Goal: Transaction & Acquisition: Subscribe to service/newsletter

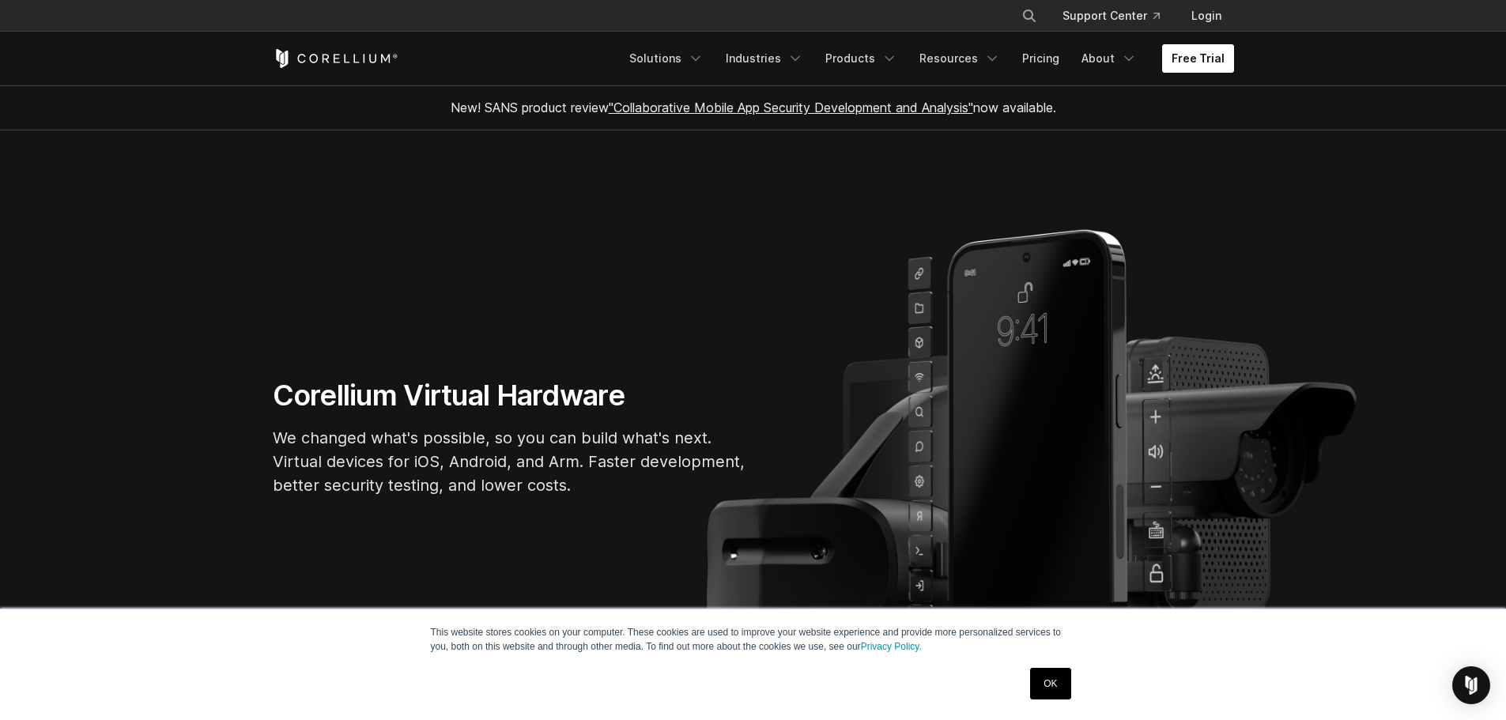
click at [1205, 56] on link "Free Trial" at bounding box center [1198, 58] width 72 height 28
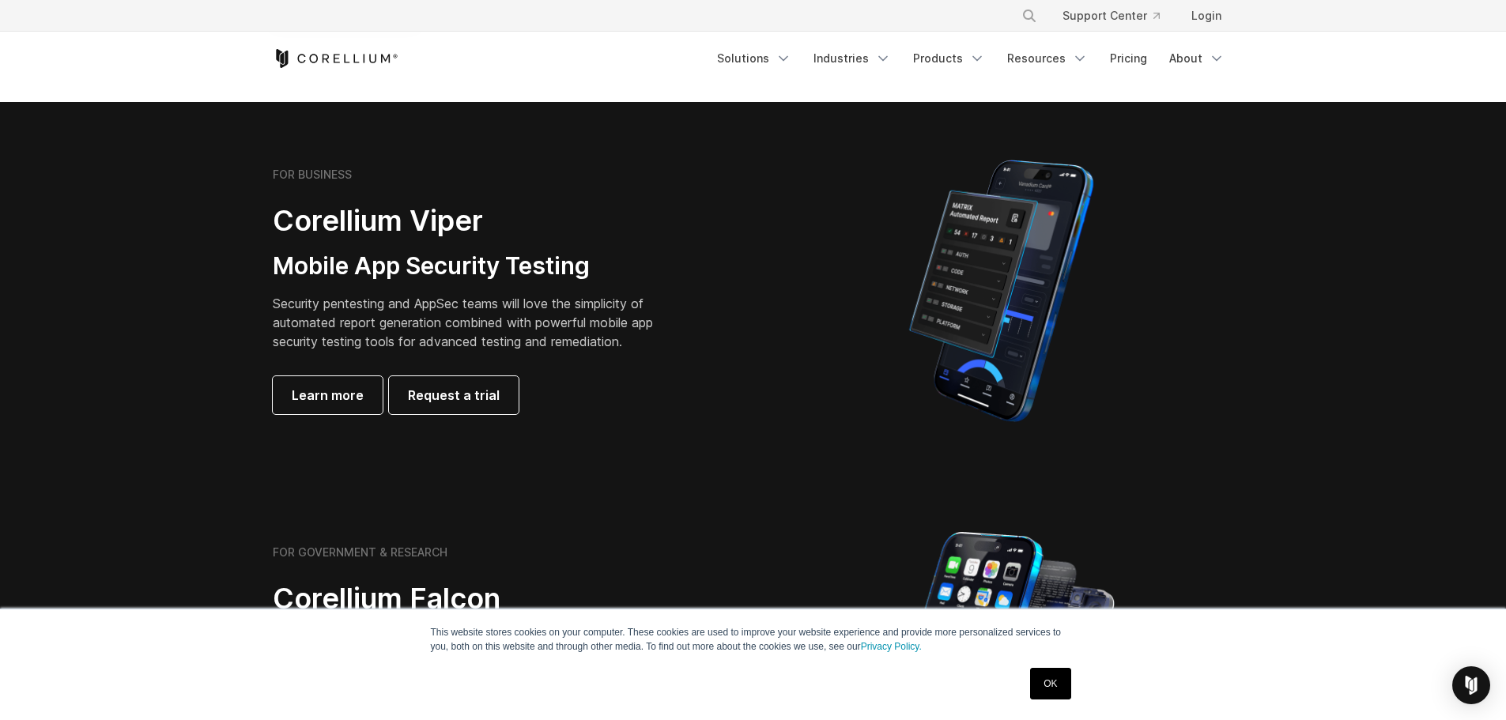
scroll to position [237, 0]
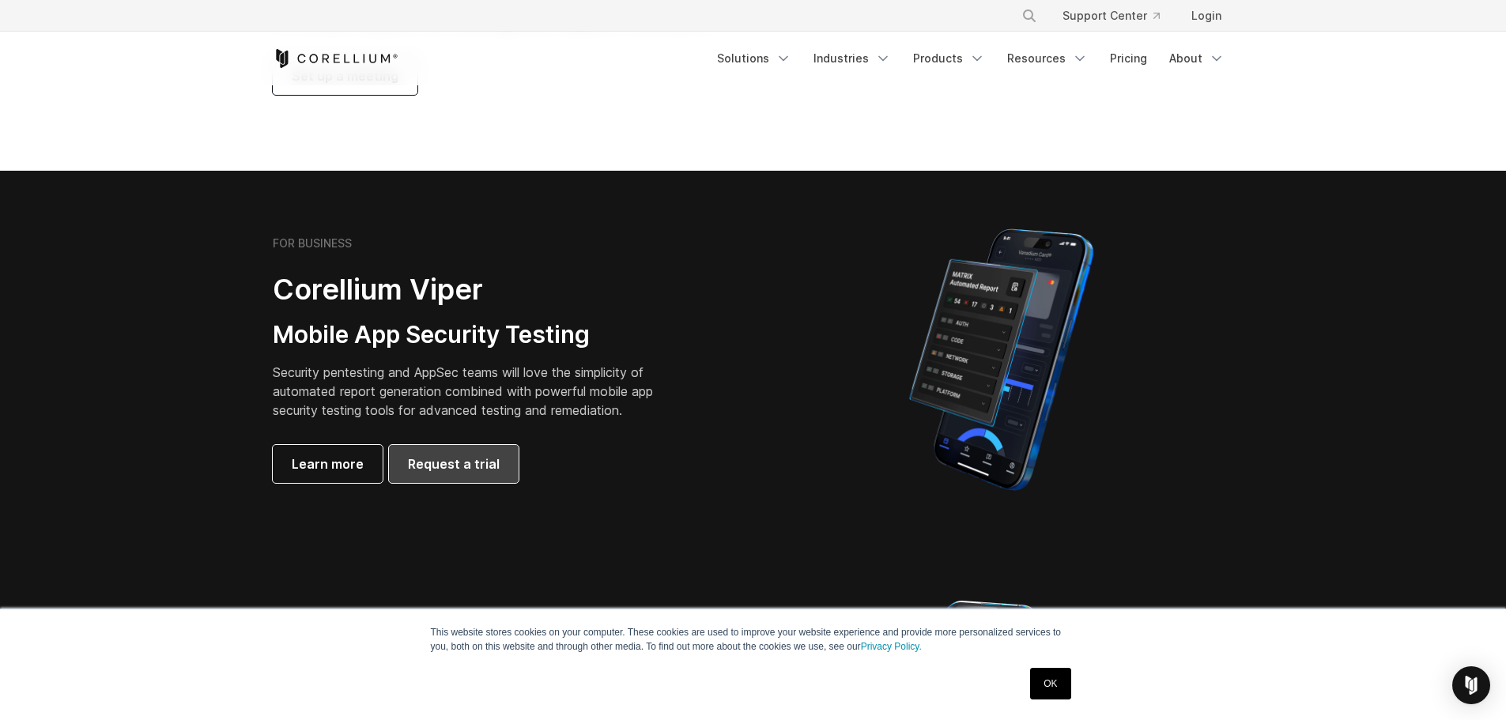
click at [470, 466] on span "Request a trial" at bounding box center [454, 464] width 92 height 19
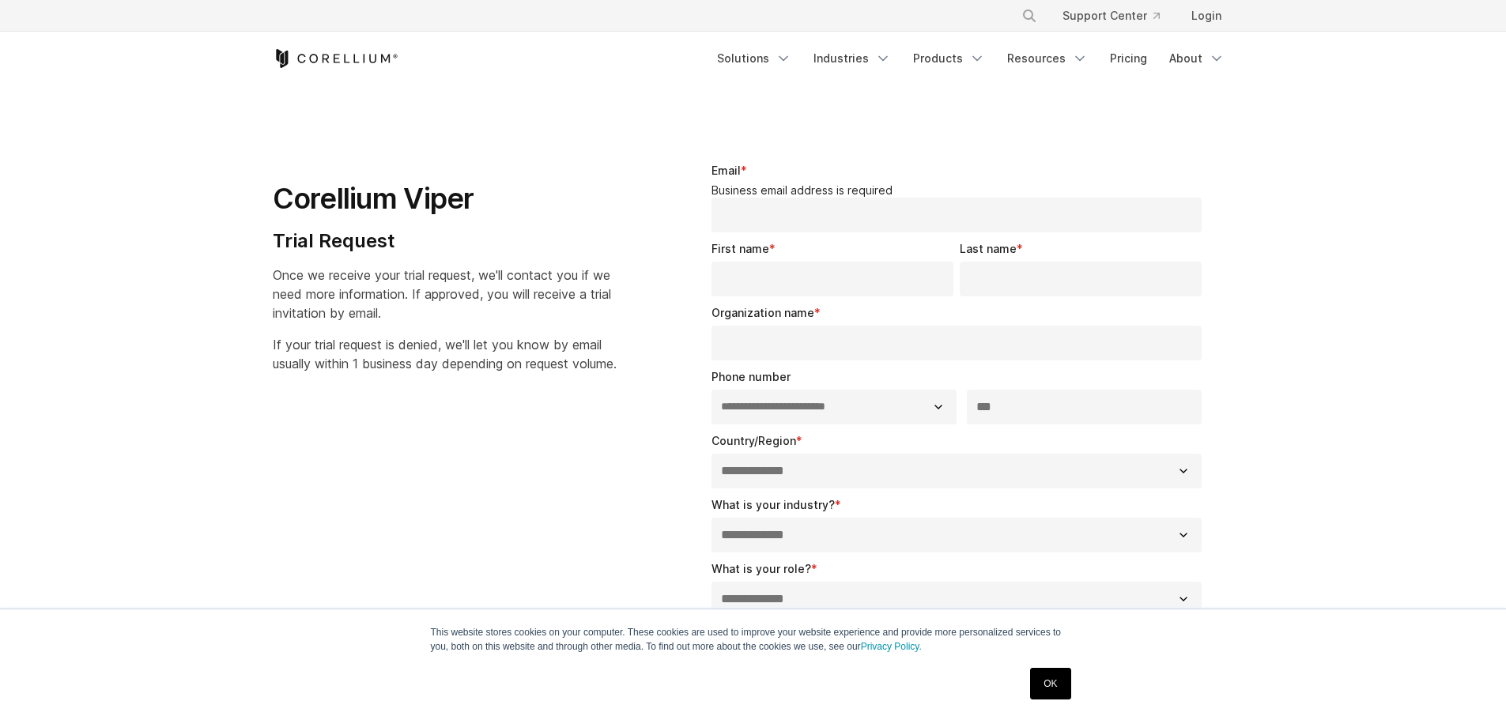
select select "**"
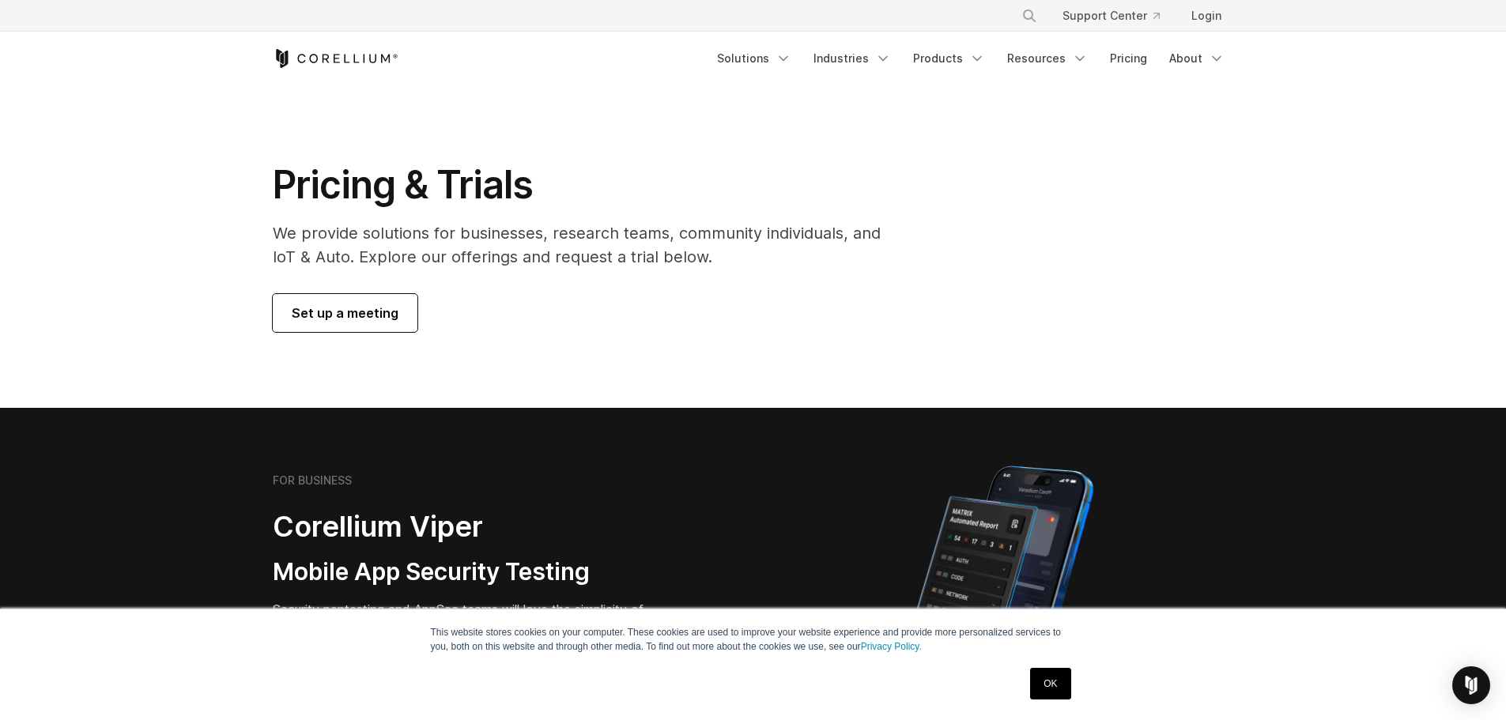
click at [1125, 325] on div "Pricing & Trials We provide solutions for businesses, research teams, community…" at bounding box center [753, 246] width 993 height 171
click at [1123, 17] on link "Support Center" at bounding box center [1111, 16] width 123 height 28
